Goal: Task Accomplishment & Management: Complete application form

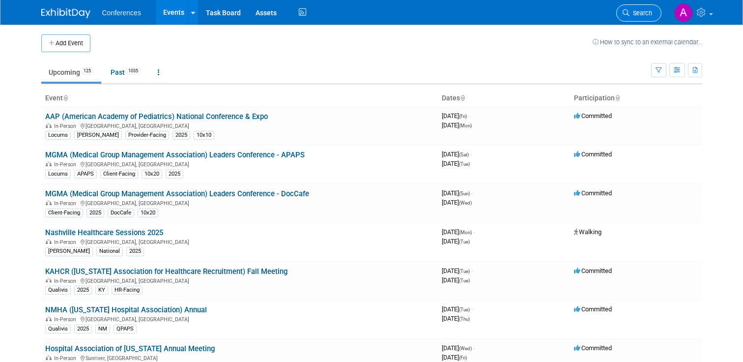
click at [632, 20] on link "Search" at bounding box center [638, 12] width 45 height 17
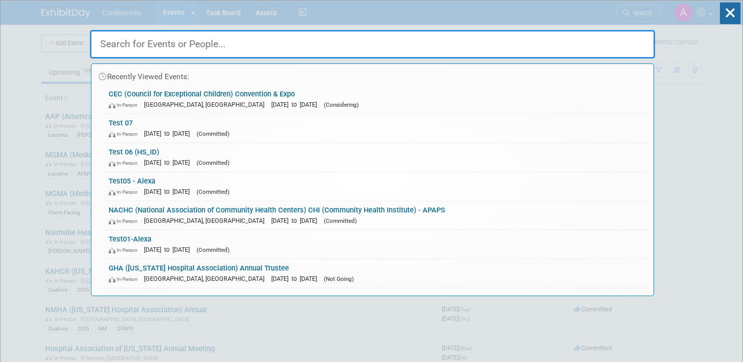
paste input "AAP (American Academy of Pediatrics) National Conference & Expo"
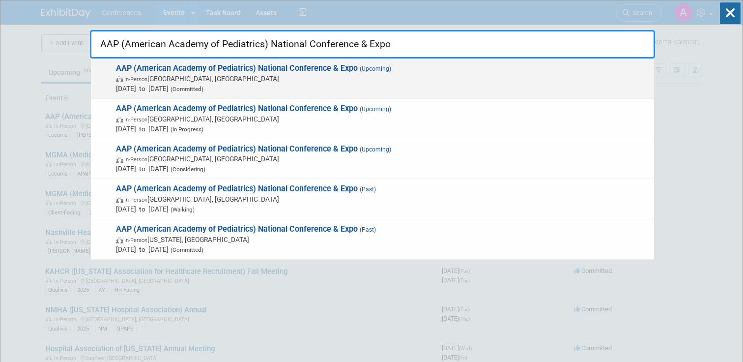
click at [347, 66] on strong "AAP (American Academy of Pediatrics) National Conference & Expo" at bounding box center [237, 67] width 242 height 9
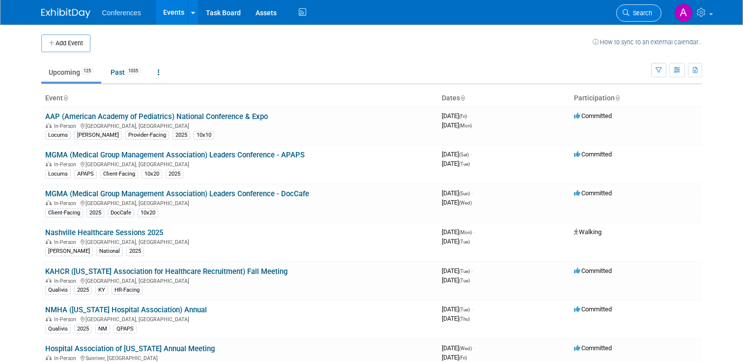
click at [643, 13] on span "Search" at bounding box center [641, 12] width 23 height 7
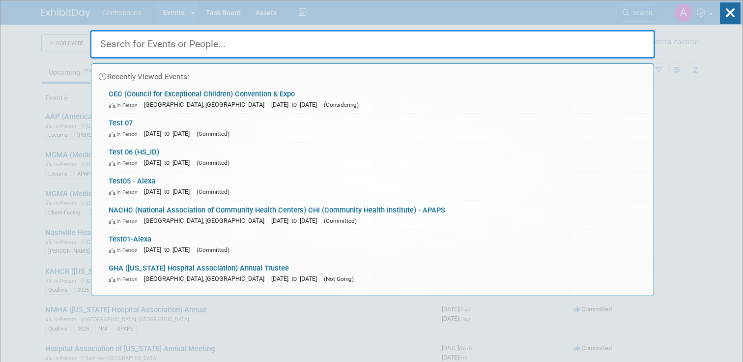
click at [301, 55] on input "text" at bounding box center [372, 44] width 565 height 29
paste input "AAP (American Academy of Pediatrics) National Conference & Expo"
type input "AAP (American Academy of Pediatrics) National Conference & Expo"
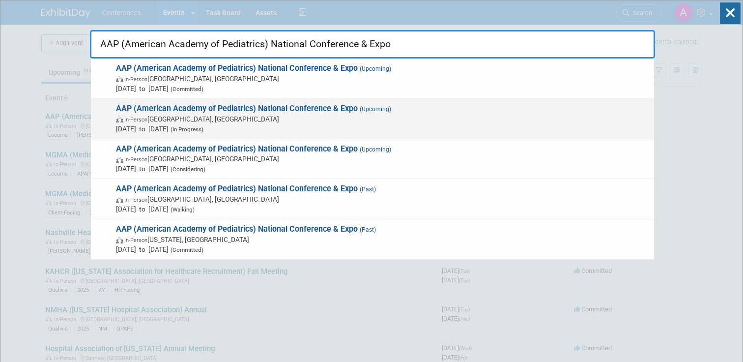
click at [291, 115] on span "In-Person San Diego, CA" at bounding box center [382, 119] width 533 height 10
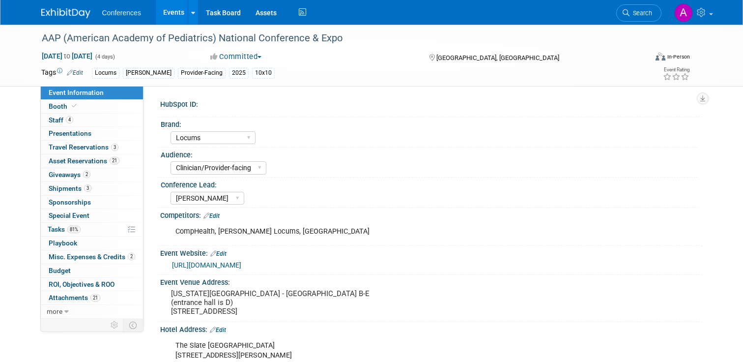
select select "Locums"
select select "Clinician/Provider-facing"
select select "Mel"
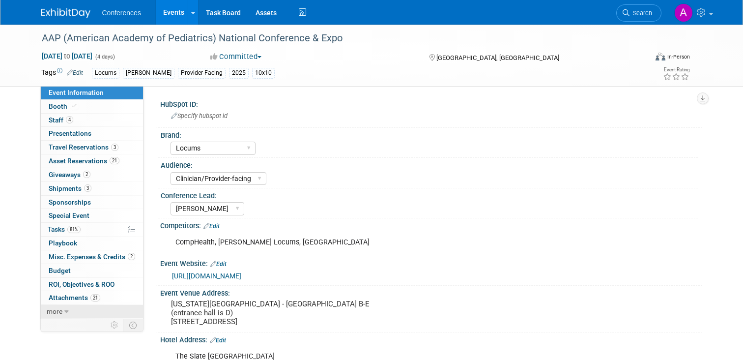
click at [59, 314] on span "more" at bounding box center [55, 311] width 16 height 8
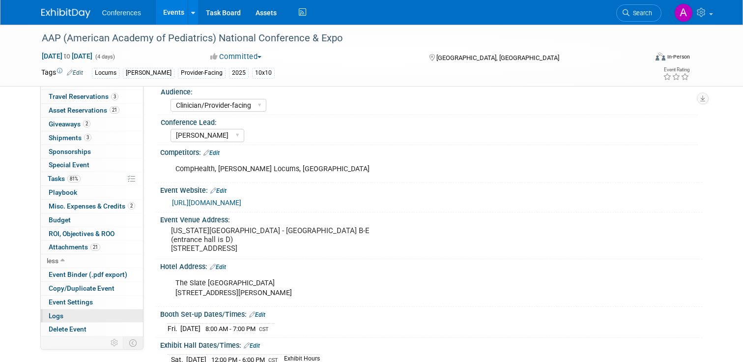
scroll to position [75, 0]
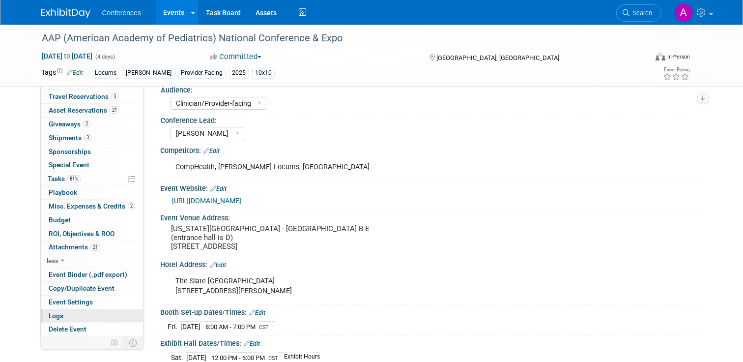
click at [83, 317] on link "Logs" at bounding box center [92, 315] width 102 height 13
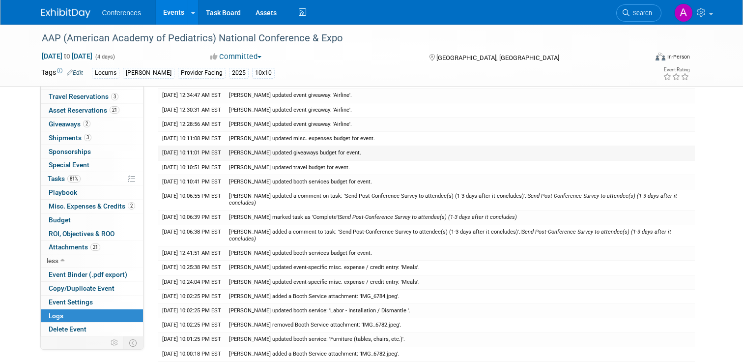
scroll to position [0, 0]
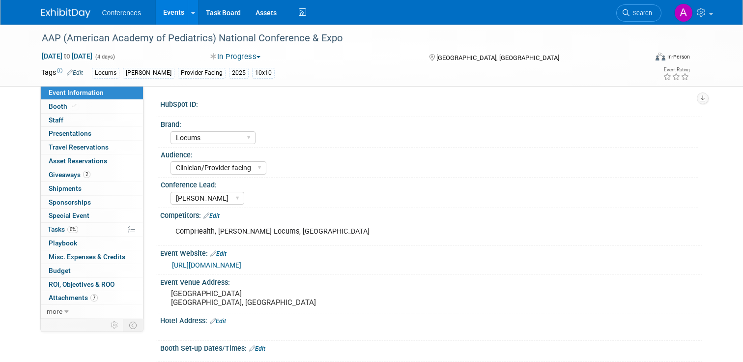
select select "Locums"
select select "Clinician/Provider-facing"
select select "[PERSON_NAME]"
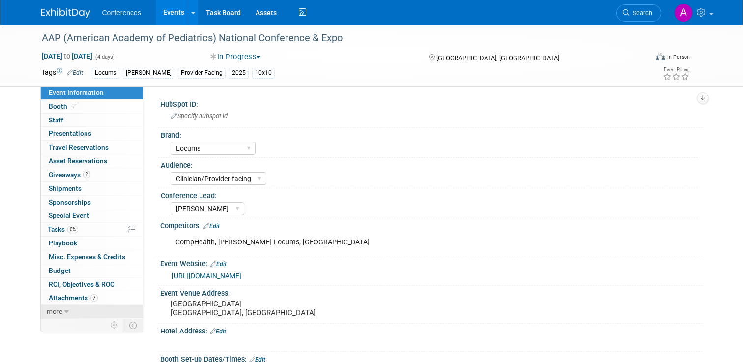
click at [73, 311] on link "more" at bounding box center [92, 311] width 102 height 13
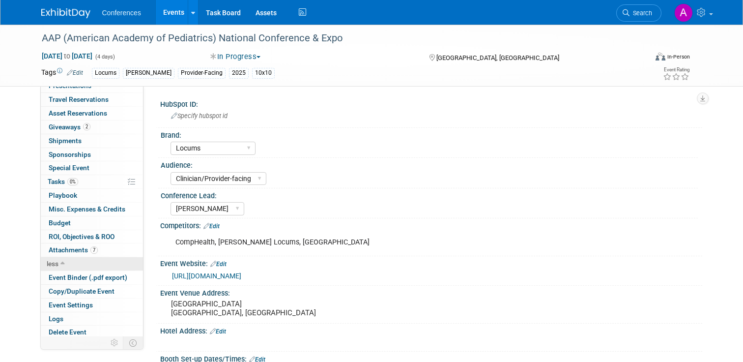
scroll to position [51, 0]
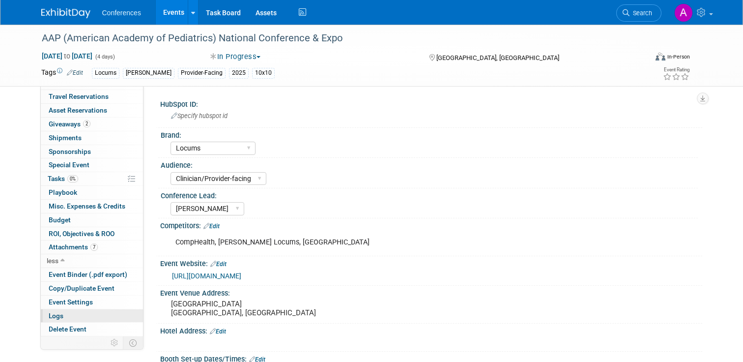
click at [71, 313] on link "Logs" at bounding box center [92, 315] width 102 height 13
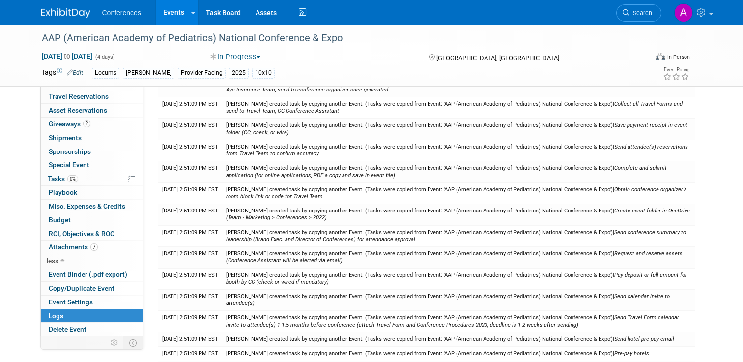
scroll to position [702, 0]
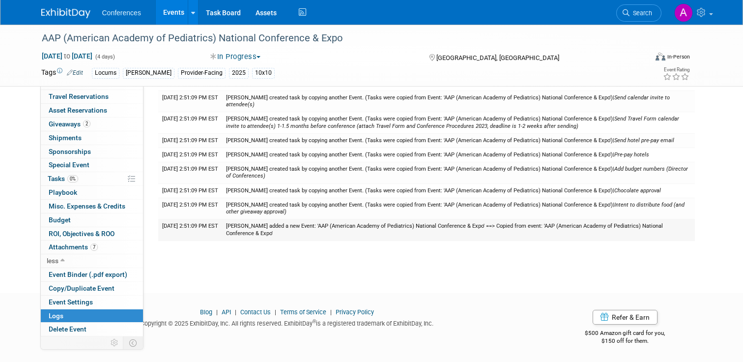
drag, startPoint x: 294, startPoint y: 233, endPoint x: 229, endPoint y: 222, distance: 66.4
click at [229, 222] on tr "9/29/2025 2:51:09 PM EST Mel Liwanag added a new Event: 'AAP (American Academy …" at bounding box center [426, 229] width 537 height 21
click at [312, 235] on td "Mel Liwanag added a new Event: 'AAP (American Academy of Pediatrics) National C…" at bounding box center [458, 229] width 473 height 21
click at [644, 16] on span "Search" at bounding box center [641, 12] width 23 height 7
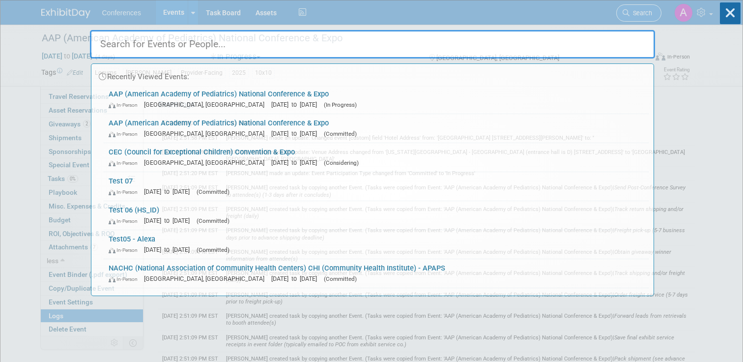
paste input "6sense Conference"
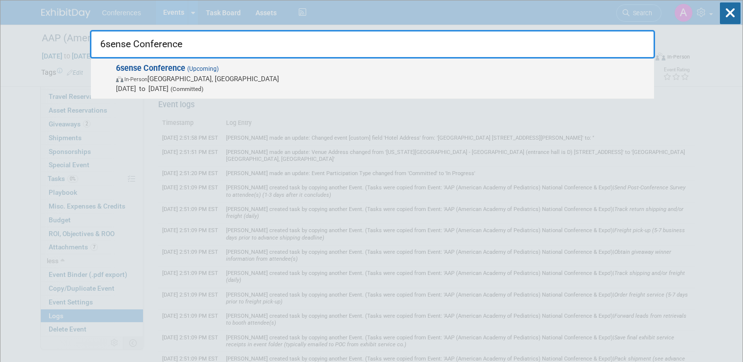
type input "6sense Conference"
click at [286, 74] on span "In-Person Las Vegas, NV" at bounding box center [382, 79] width 533 height 10
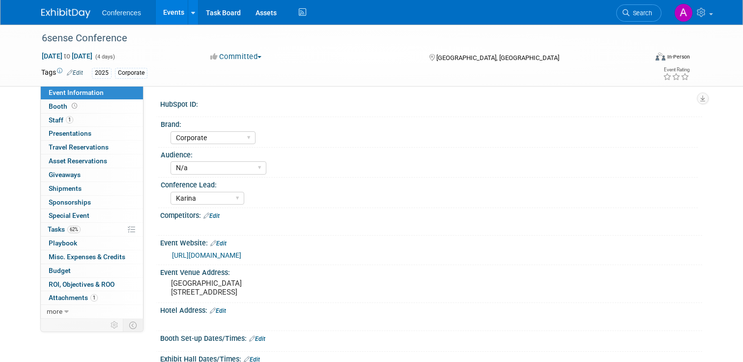
select select "Corporate"
select select "N/a"
select select "Karina"
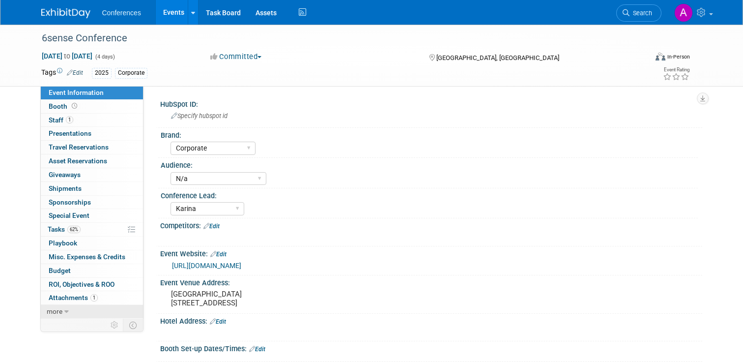
click at [91, 316] on link "more" at bounding box center [92, 311] width 102 height 13
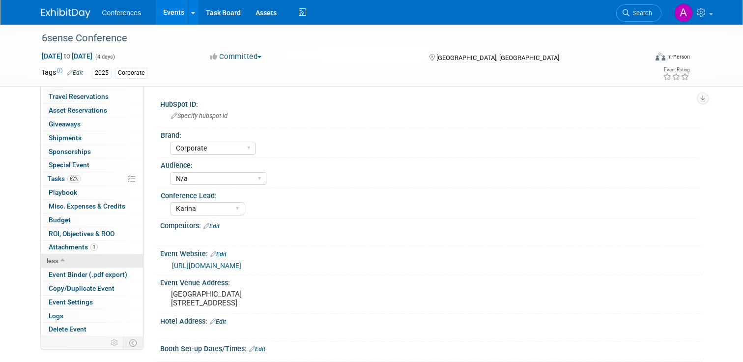
scroll to position [47, 0]
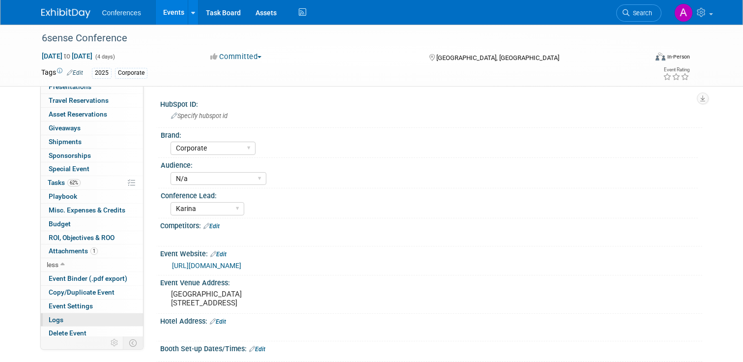
click at [90, 322] on link "Logs" at bounding box center [92, 319] width 102 height 13
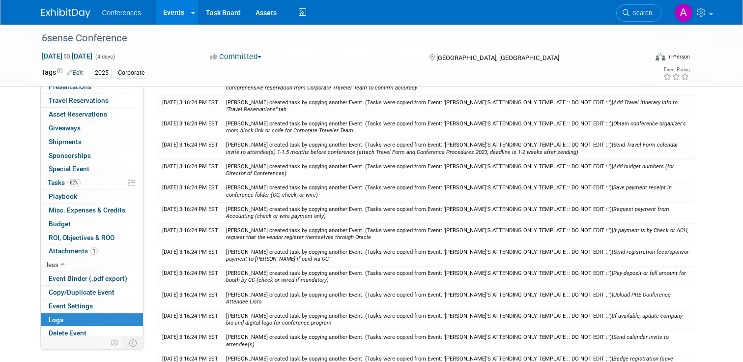
scroll to position [1064, 0]
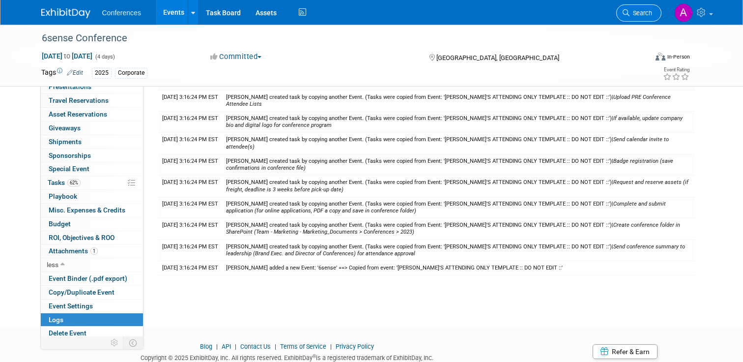
click at [635, 19] on link "Search" at bounding box center [638, 12] width 45 height 17
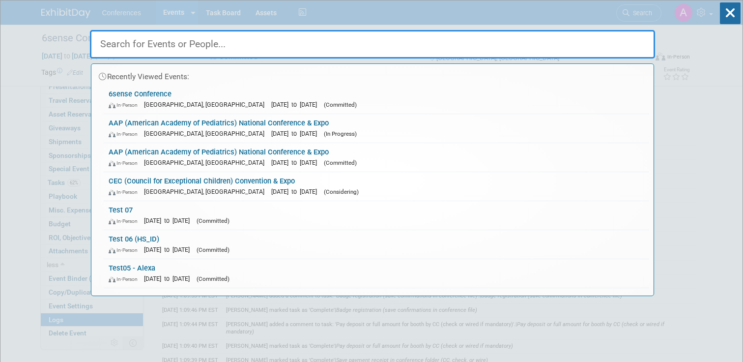
paste input "MGMA (Medical Group Management Association) Annual Conference - APAPS"
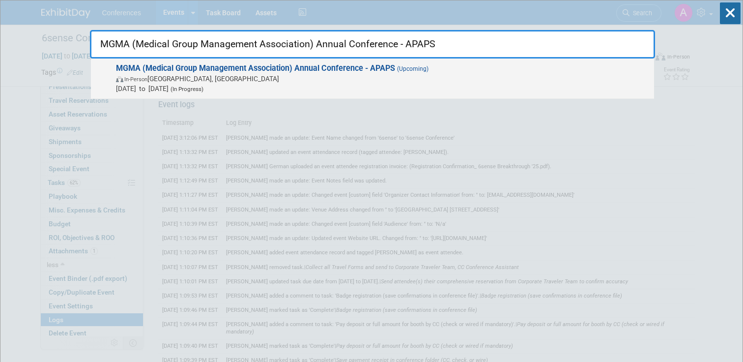
type input "MGMA (Medical Group Management Association) Annual Conference - APAPS"
click at [307, 66] on strong "MGMA (Medical Group Management Association) Annual Conference - APAPS" at bounding box center [255, 67] width 279 height 9
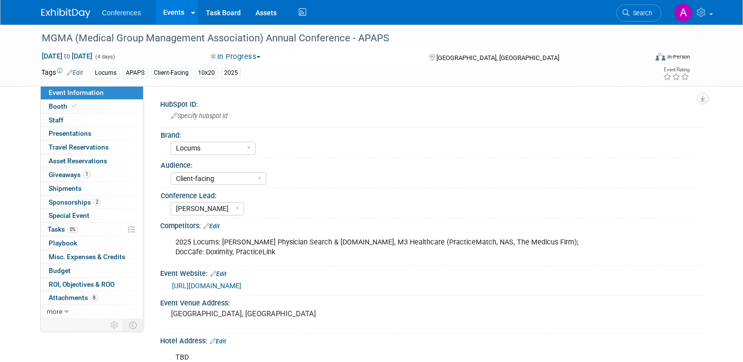
select select "Locums"
select select "Client-facing"
select select "Mel"
click at [61, 311] on span "more" at bounding box center [55, 311] width 16 height 8
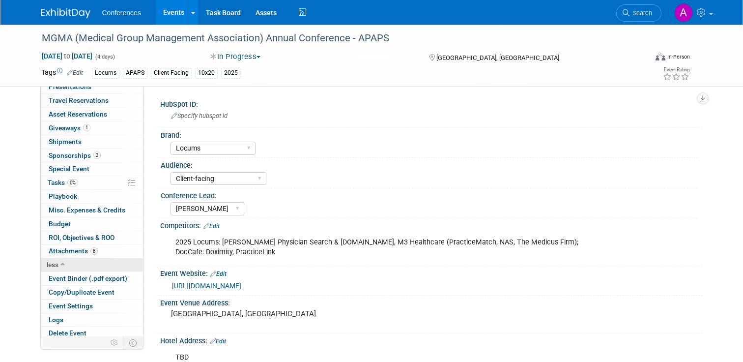
scroll to position [44, 0]
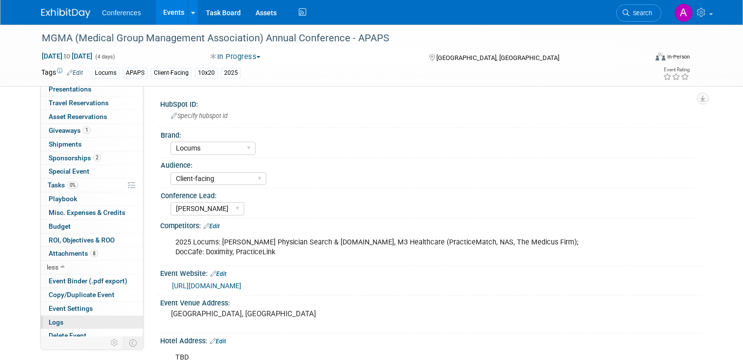
click at [62, 321] on span "Logs" at bounding box center [56, 322] width 15 height 8
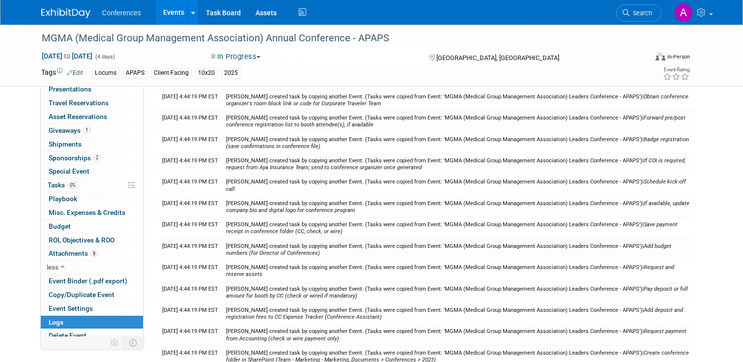
scroll to position [1179, 0]
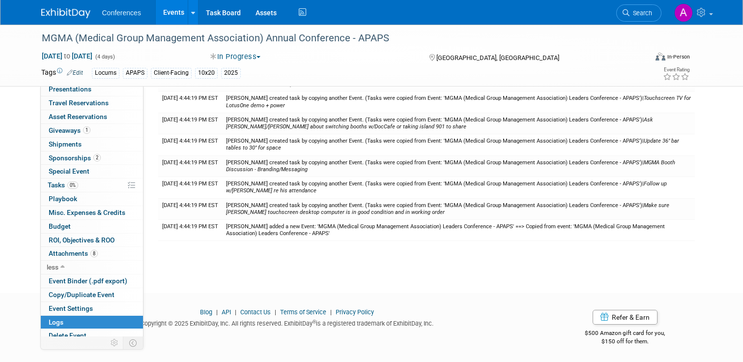
click at [176, 13] on link "Events" at bounding box center [174, 12] width 36 height 25
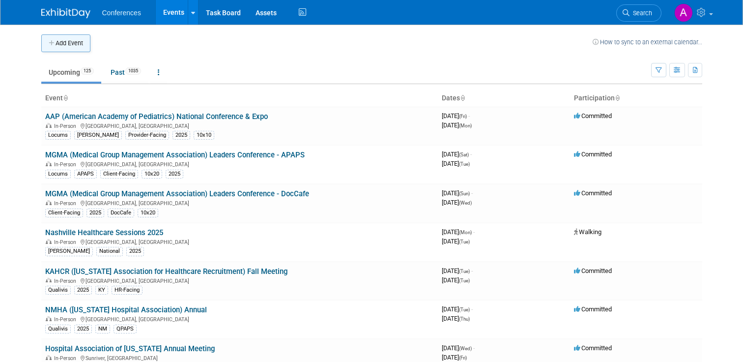
click at [57, 46] on button "Add Event" at bounding box center [65, 43] width 49 height 18
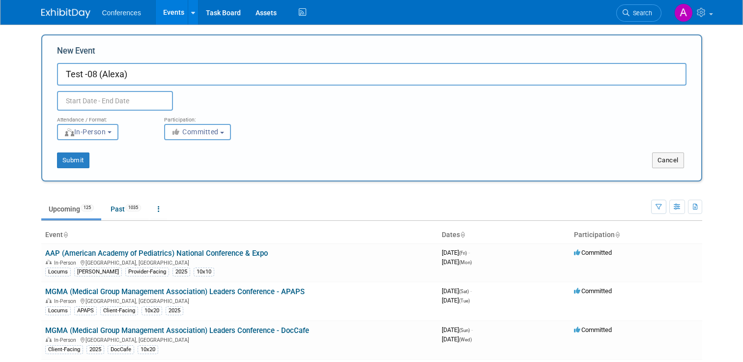
type input "Test -08 (Alexa)"
click at [114, 100] on input "text" at bounding box center [115, 101] width 116 height 20
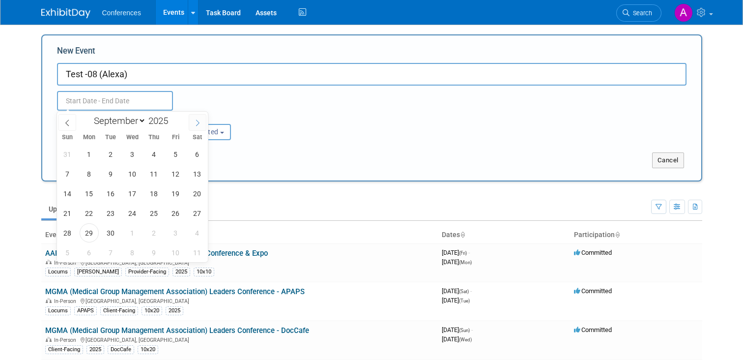
click at [200, 121] on icon at bounding box center [197, 122] width 7 height 7
select select "9"
click at [138, 158] on span "1" at bounding box center [132, 154] width 19 height 19
click at [153, 158] on span "2" at bounding box center [154, 154] width 19 height 19
type input "[DATE] to [DATE]"
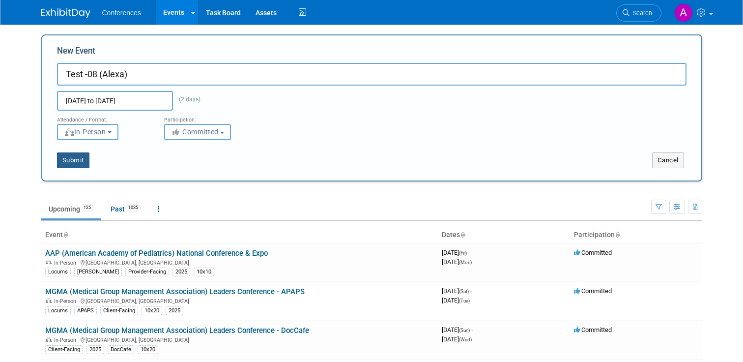
click at [83, 161] on button "Submit" at bounding box center [73, 160] width 32 height 16
type input "Test -08 (Alexa)"
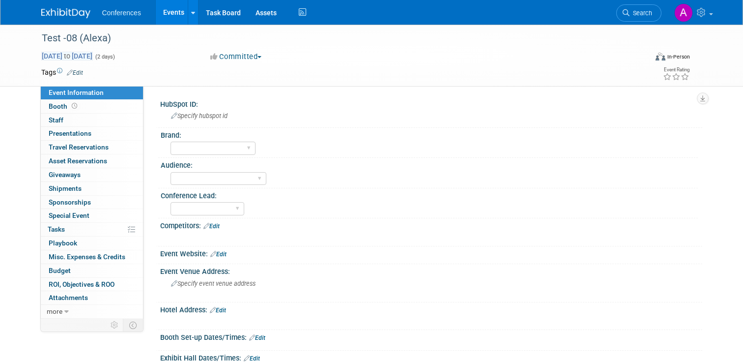
click at [69, 54] on span "[DATE] to [DATE]" at bounding box center [67, 56] width 52 height 9
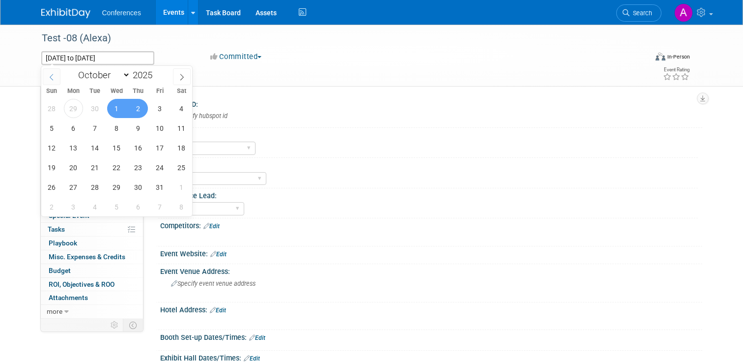
click at [51, 77] on icon at bounding box center [51, 77] width 7 height 7
select select "8"
click at [75, 108] on span "1" at bounding box center [73, 108] width 19 height 19
click at [118, 108] on span "3" at bounding box center [116, 108] width 19 height 19
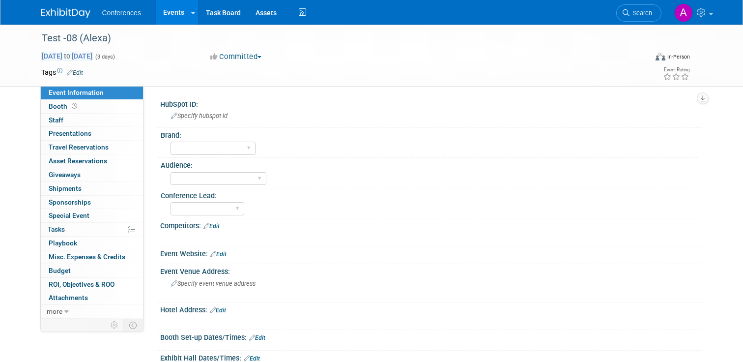
click at [71, 56] on span "Sep 1, 2025 to Sep 3, 2025" at bounding box center [67, 56] width 52 height 9
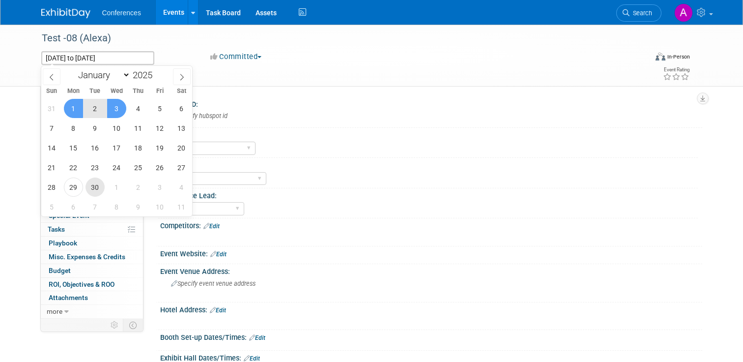
click at [96, 185] on span "30" at bounding box center [95, 186] width 19 height 19
click at [119, 188] on span "1" at bounding box center [116, 186] width 19 height 19
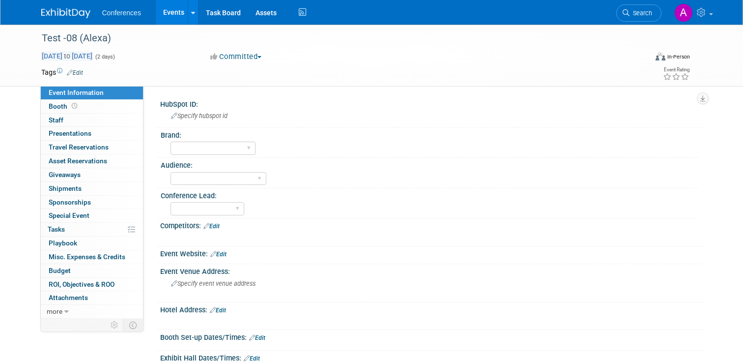
click at [68, 58] on span "Sep 30, 2025 to Oct 1, 2025" at bounding box center [67, 56] width 52 height 9
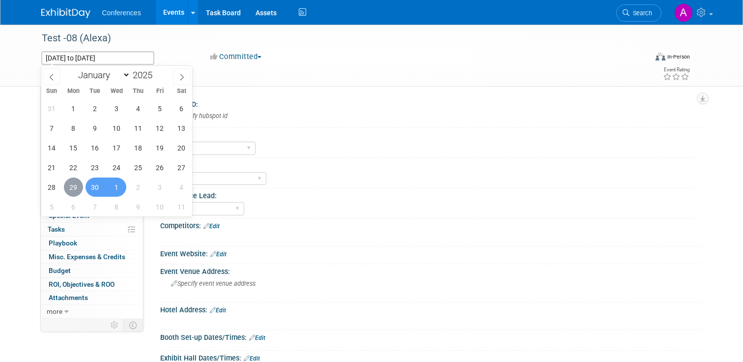
click at [74, 187] on span "29" at bounding box center [73, 186] width 19 height 19
type input "[DATE]"
click at [95, 184] on span "30" at bounding box center [95, 186] width 19 height 19
